Goal: Information Seeking & Learning: Find specific fact

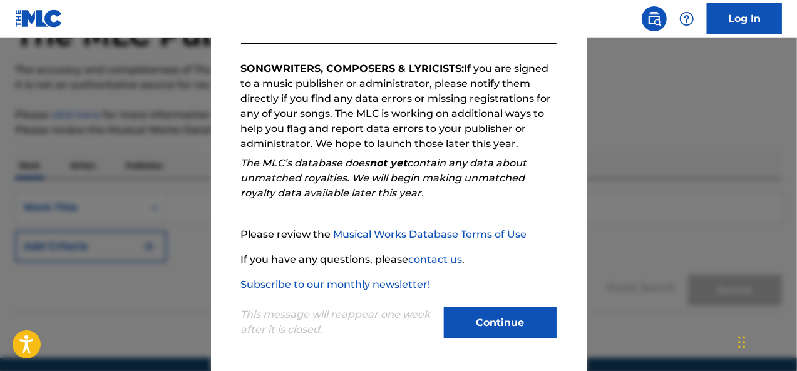
scroll to position [133, 0]
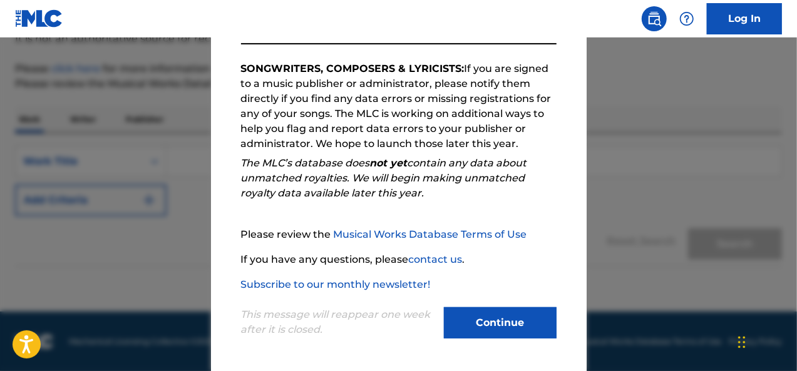
click at [493, 331] on button "Continue" at bounding box center [500, 322] width 113 height 31
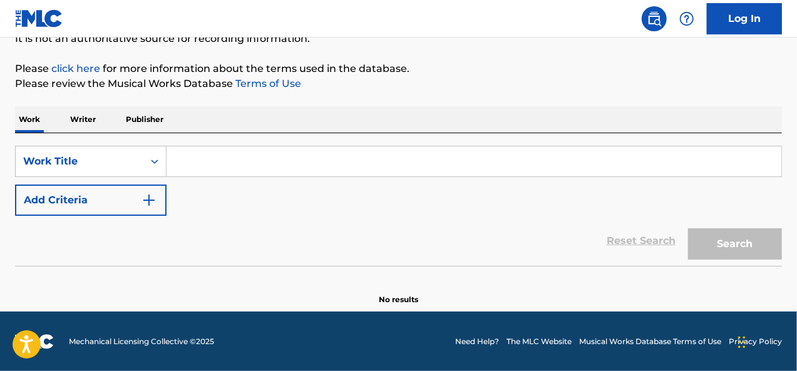
click at [194, 163] on input "Search Form" at bounding box center [474, 162] width 615 height 30
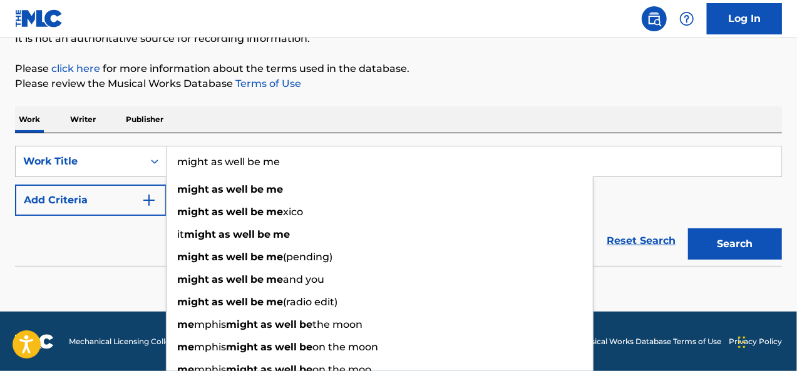
click at [721, 166] on input "might as well be me" at bounding box center [474, 162] width 615 height 30
type input "might as well be me"
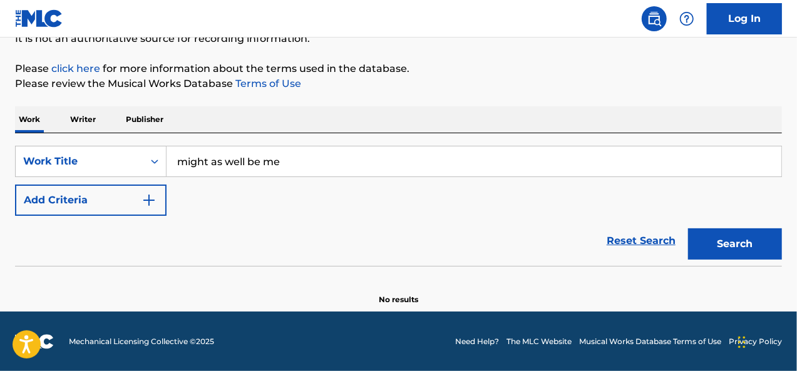
click at [746, 258] on button "Search" at bounding box center [735, 244] width 94 height 31
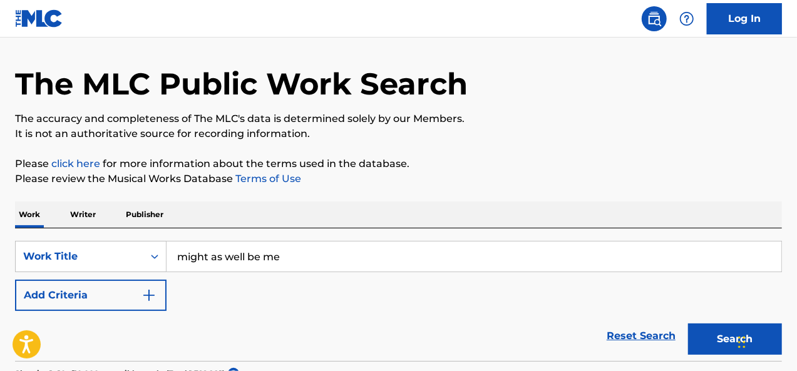
scroll to position [0, 0]
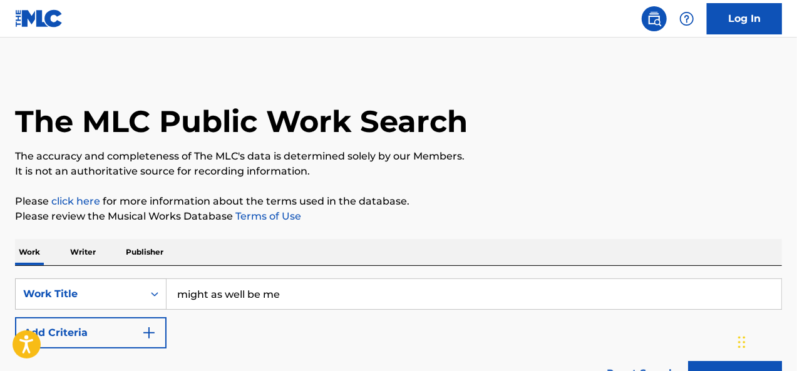
click at [157, 333] on button "Add Criteria" at bounding box center [91, 332] width 152 height 31
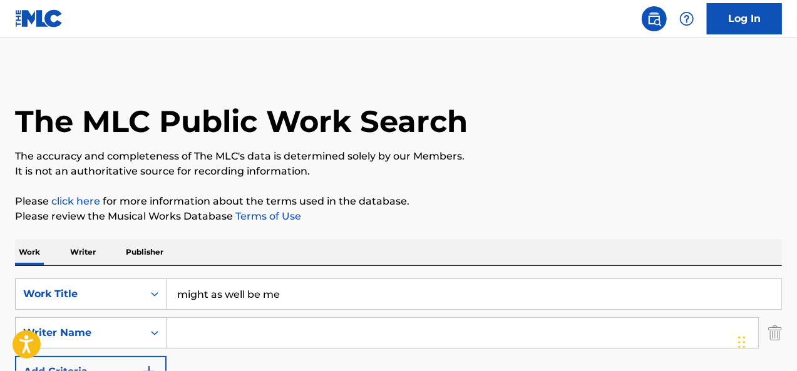
click at [224, 324] on input "Search Form" at bounding box center [463, 333] width 592 height 30
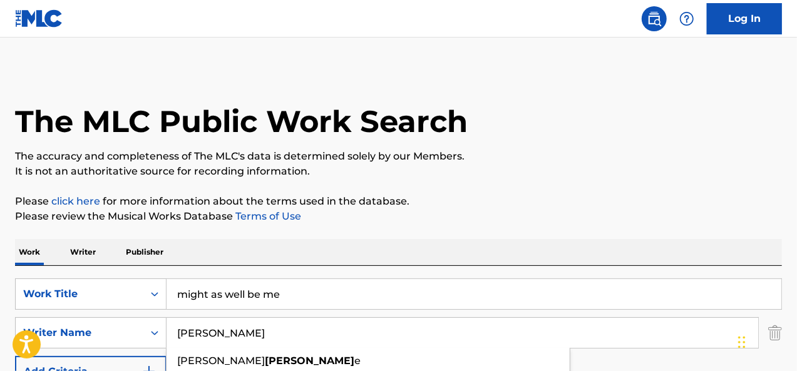
type input "[PERSON_NAME]"
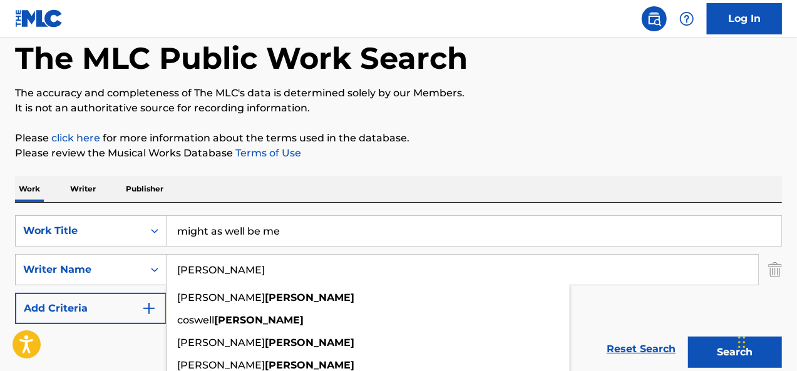
scroll to position [125, 0]
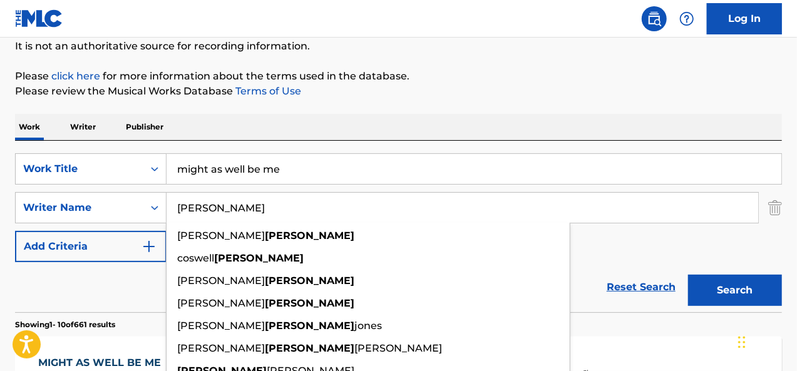
click at [258, 206] on input "[PERSON_NAME]" at bounding box center [463, 208] width 592 height 30
click at [713, 295] on button "Search" at bounding box center [735, 290] width 94 height 31
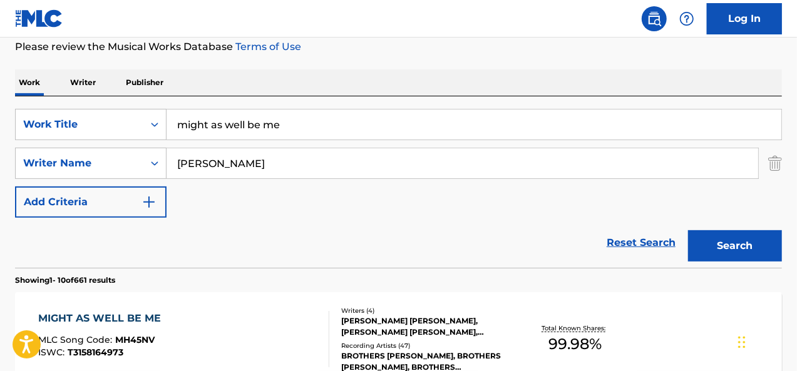
scroll to position [250, 0]
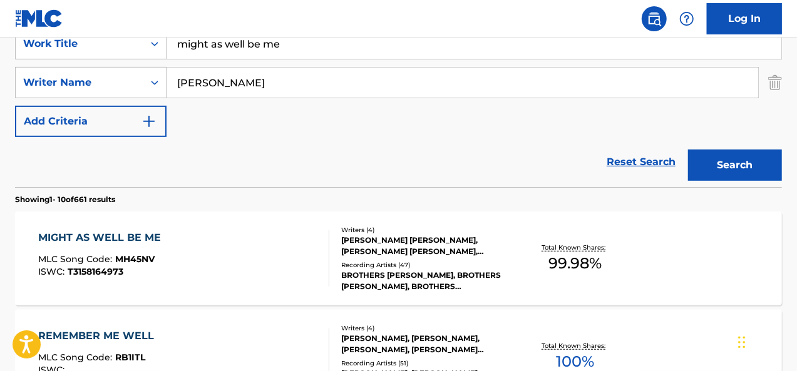
click at [277, 259] on div "MIGHT AS WELL BE ME MLC Song Code : MH45NV ISWC : T3158164973" at bounding box center [184, 258] width 292 height 56
